Goal: Use online tool/utility: Utilize a website feature to perform a specific function

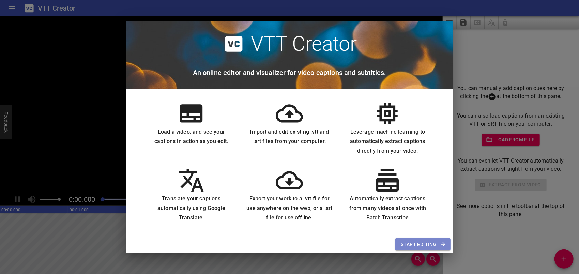
click at [434, 242] on span "Start Editing" at bounding box center [423, 244] width 44 height 9
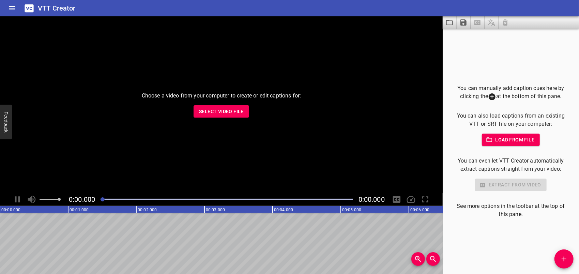
click at [242, 113] on span "Select Video File" at bounding box center [221, 111] width 45 height 9
click at [567, 250] on button "Add Cue" at bounding box center [563, 258] width 19 height 19
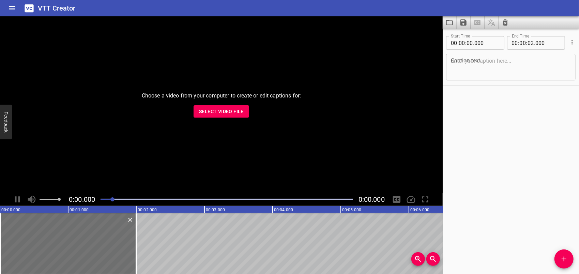
drag, startPoint x: 103, startPoint y: 201, endPoint x: 115, endPoint y: 201, distance: 12.6
click at [114, 201] on div at bounding box center [112, 199] width 4 height 4
drag, startPoint x: 115, startPoint y: 201, endPoint x: 139, endPoint y: 198, distance: 23.7
click at [139, 198] on div at bounding box center [138, 199] width 4 height 4
drag, startPoint x: 139, startPoint y: 198, endPoint x: 114, endPoint y: 199, distance: 25.2
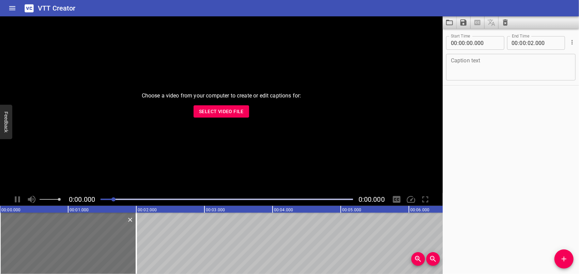
click at [114, 199] on div at bounding box center [113, 199] width 4 height 4
click at [563, 259] on icon "Add Cue" at bounding box center [563, 258] width 5 height 5
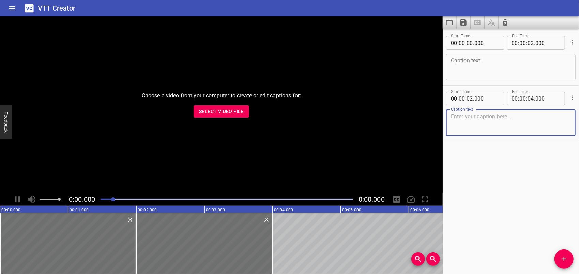
click at [268, 221] on icon "Delete" at bounding box center [266, 220] width 4 height 4
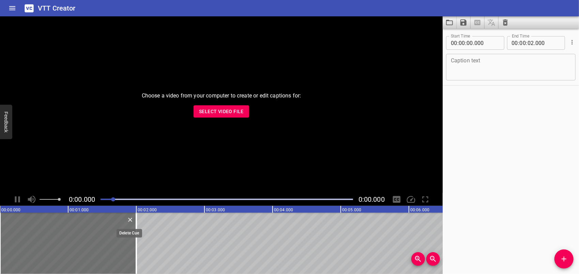
click at [131, 220] on icon "Delete" at bounding box center [130, 219] width 7 height 7
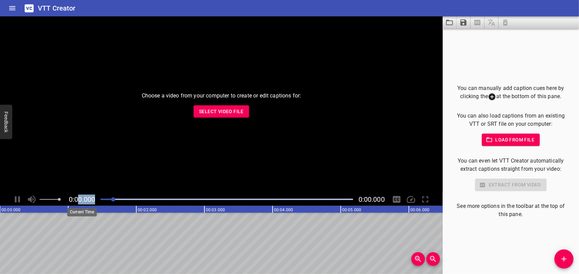
drag, startPoint x: 116, startPoint y: 199, endPoint x: 78, endPoint y: 200, distance: 38.8
click at [78, 200] on div "0:00.000 0:00.000" at bounding box center [221, 199] width 442 height 13
drag, startPoint x: 78, startPoint y: 200, endPoint x: 112, endPoint y: 198, distance: 34.8
click at [112, 198] on div at bounding box center [113, 199] width 4 height 4
drag, startPoint x: 113, startPoint y: 198, endPoint x: 95, endPoint y: 196, distance: 17.9
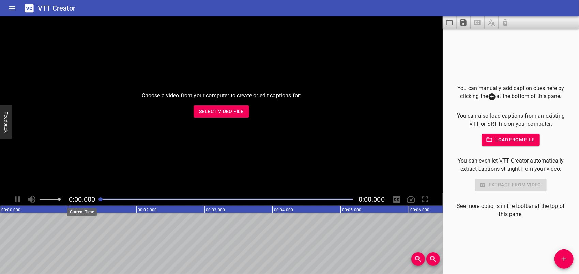
click at [95, 196] on div "0:00.000 0:00.000" at bounding box center [221, 199] width 442 height 13
